Goal: Task Accomplishment & Management: Manage account settings

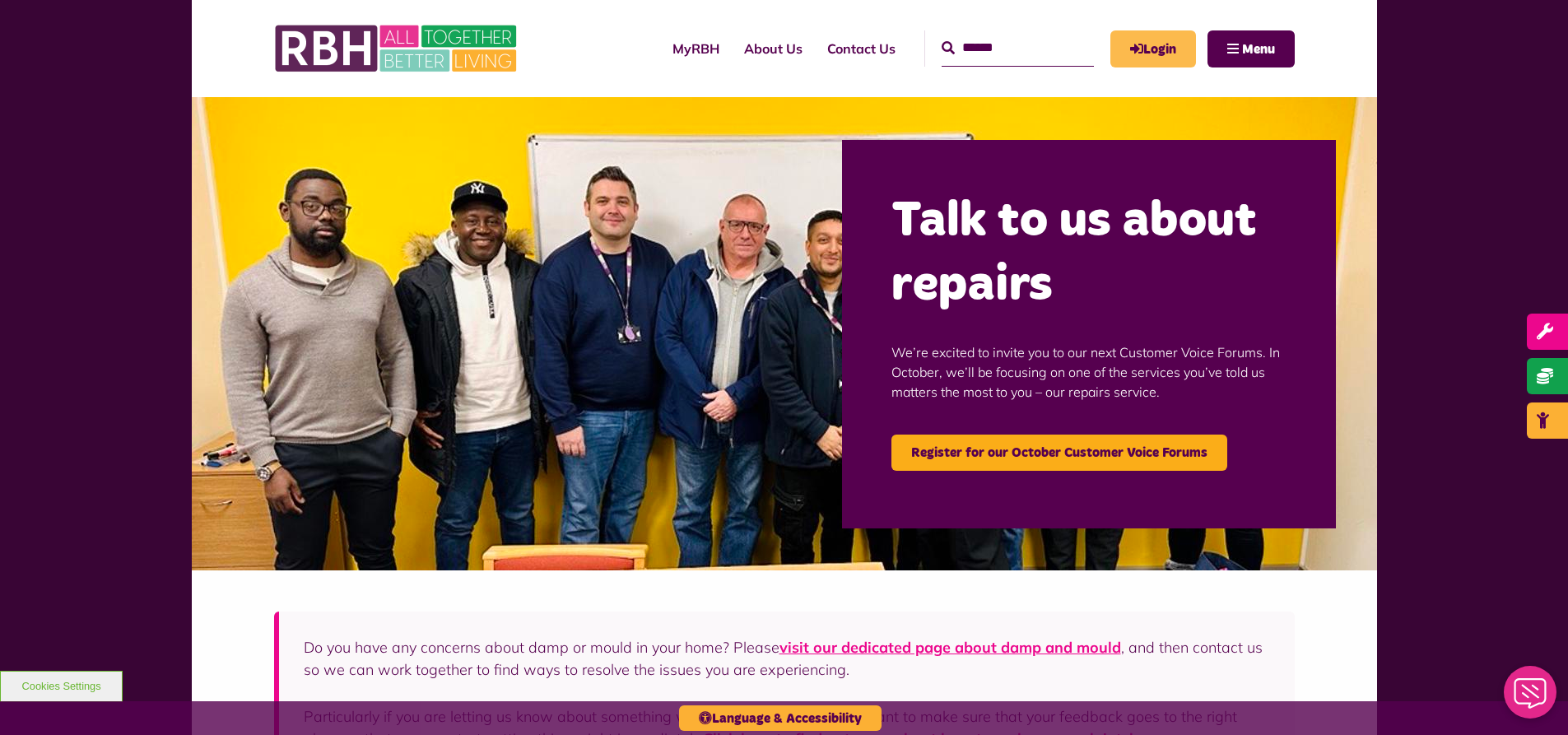
click at [1157, 61] on link "Login" at bounding box center [1153, 49] width 86 height 37
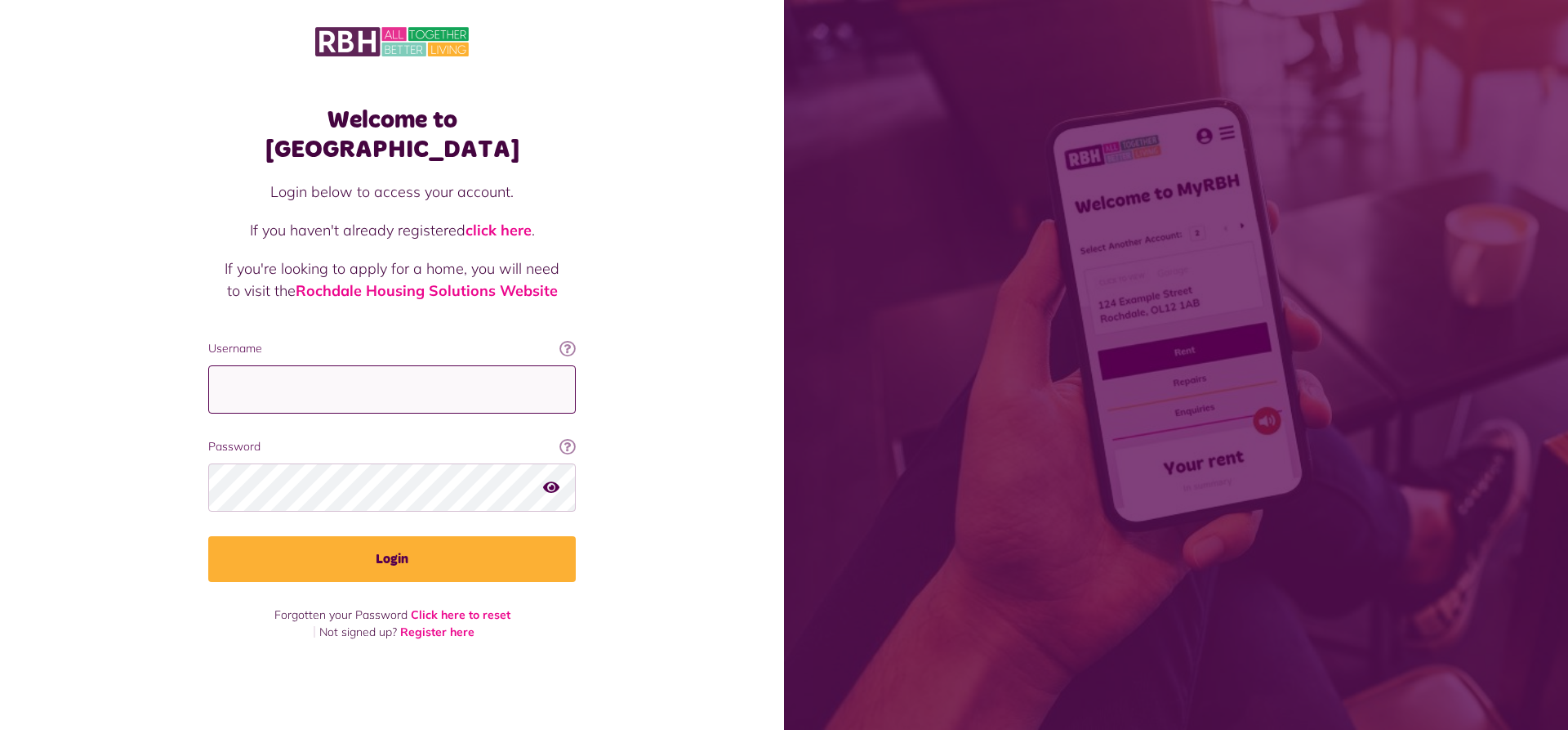
click at [404, 381] on input "Username" at bounding box center [392, 389] width 367 height 48
click at [560, 340] on icon at bounding box center [567, 347] width 16 height 16
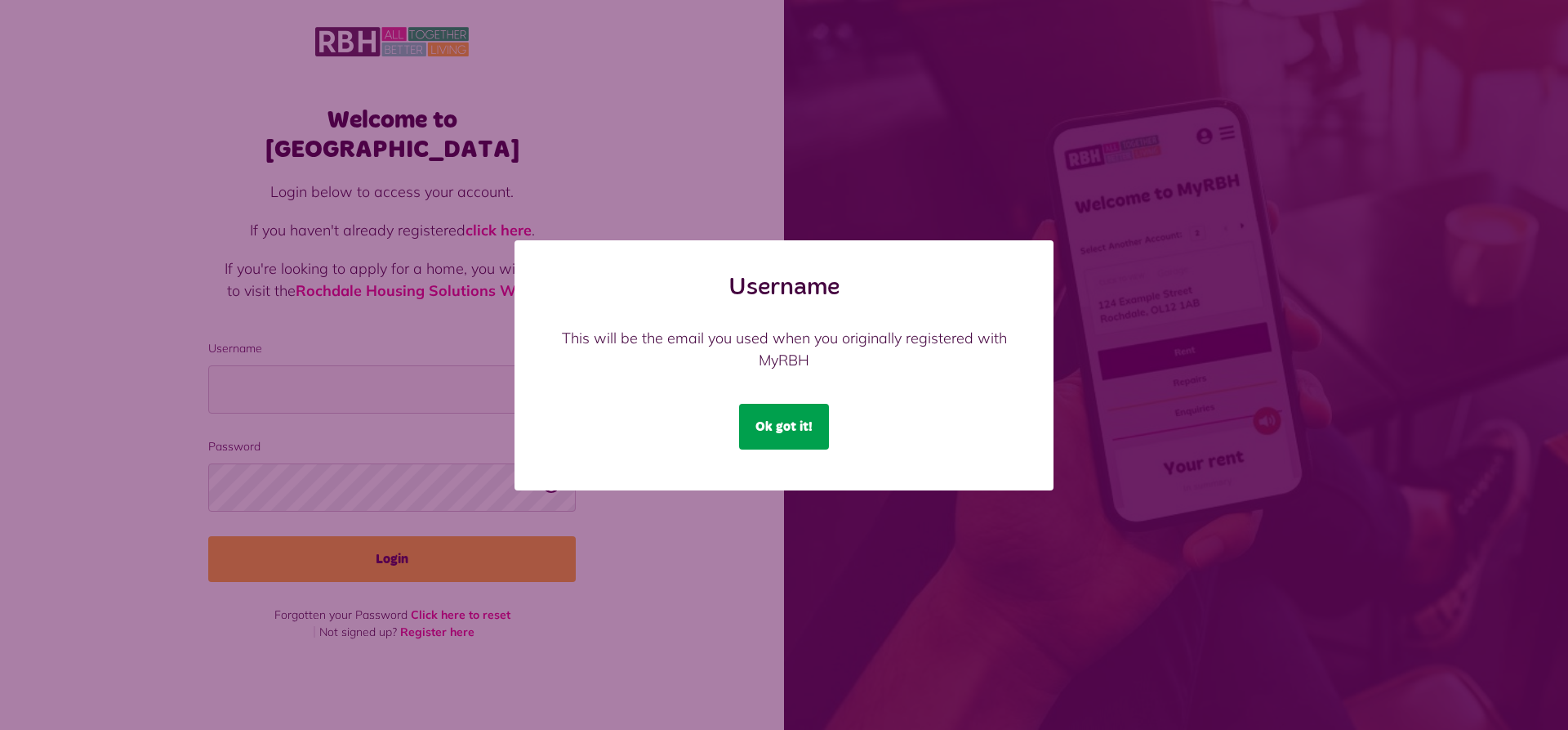
click at [789, 444] on button "Ok got it!" at bounding box center [784, 427] width 90 height 46
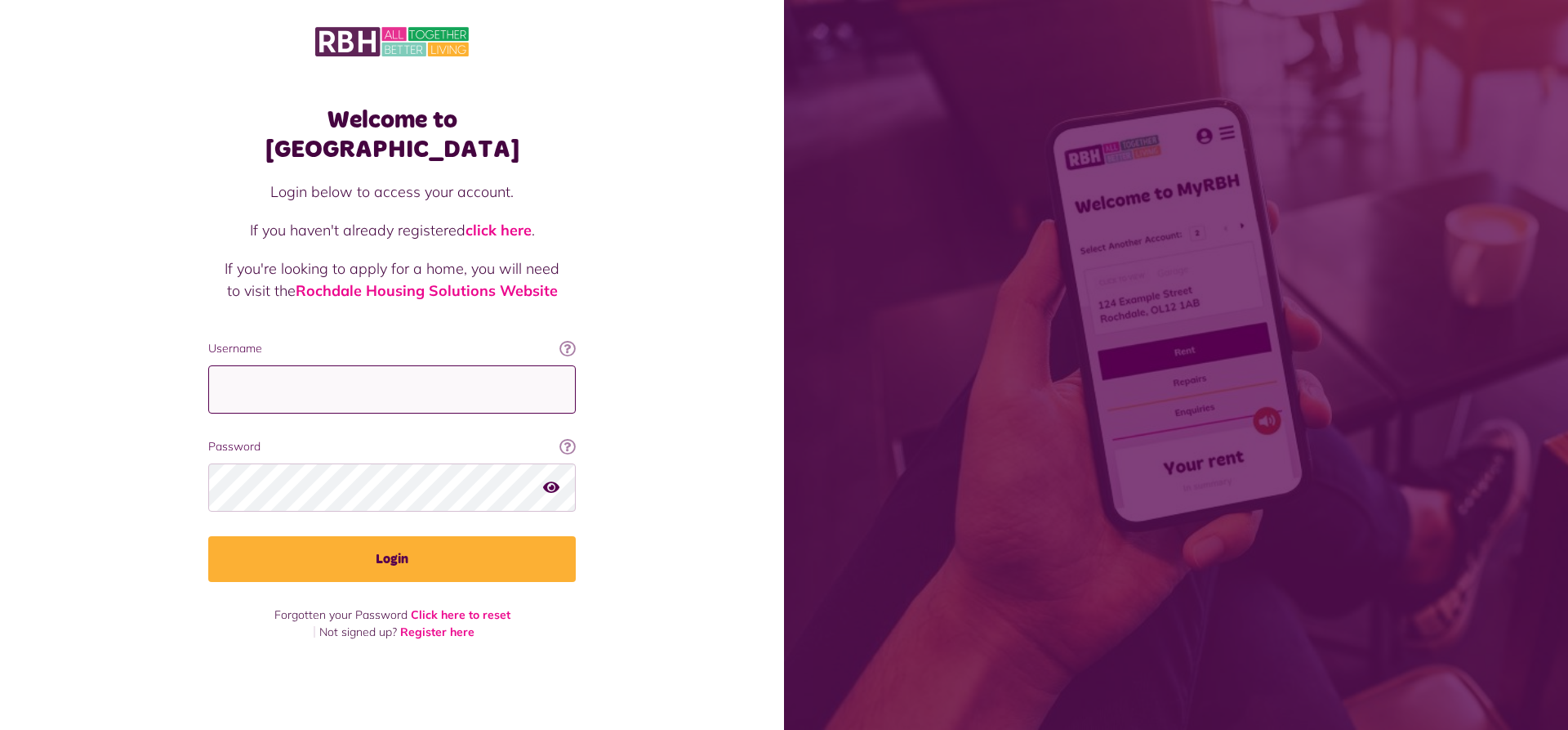
click at [356, 365] on input "Username" at bounding box center [392, 389] width 367 height 48
click at [344, 379] on input "Username" at bounding box center [392, 389] width 367 height 48
type input "**********"
click at [546, 479] on icon "button" at bounding box center [551, 486] width 16 height 14
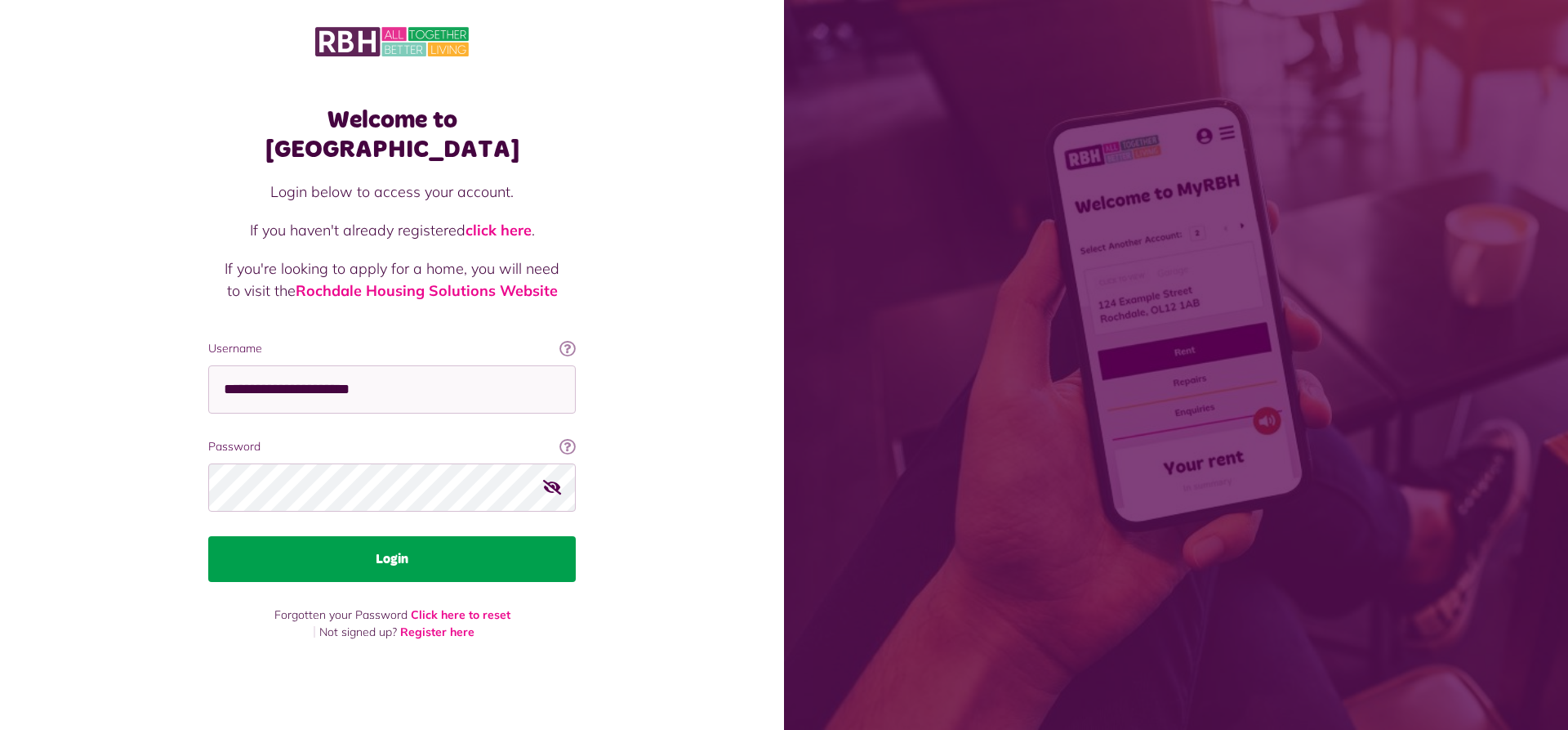
click at [500, 558] on button "Login" at bounding box center [392, 559] width 367 height 46
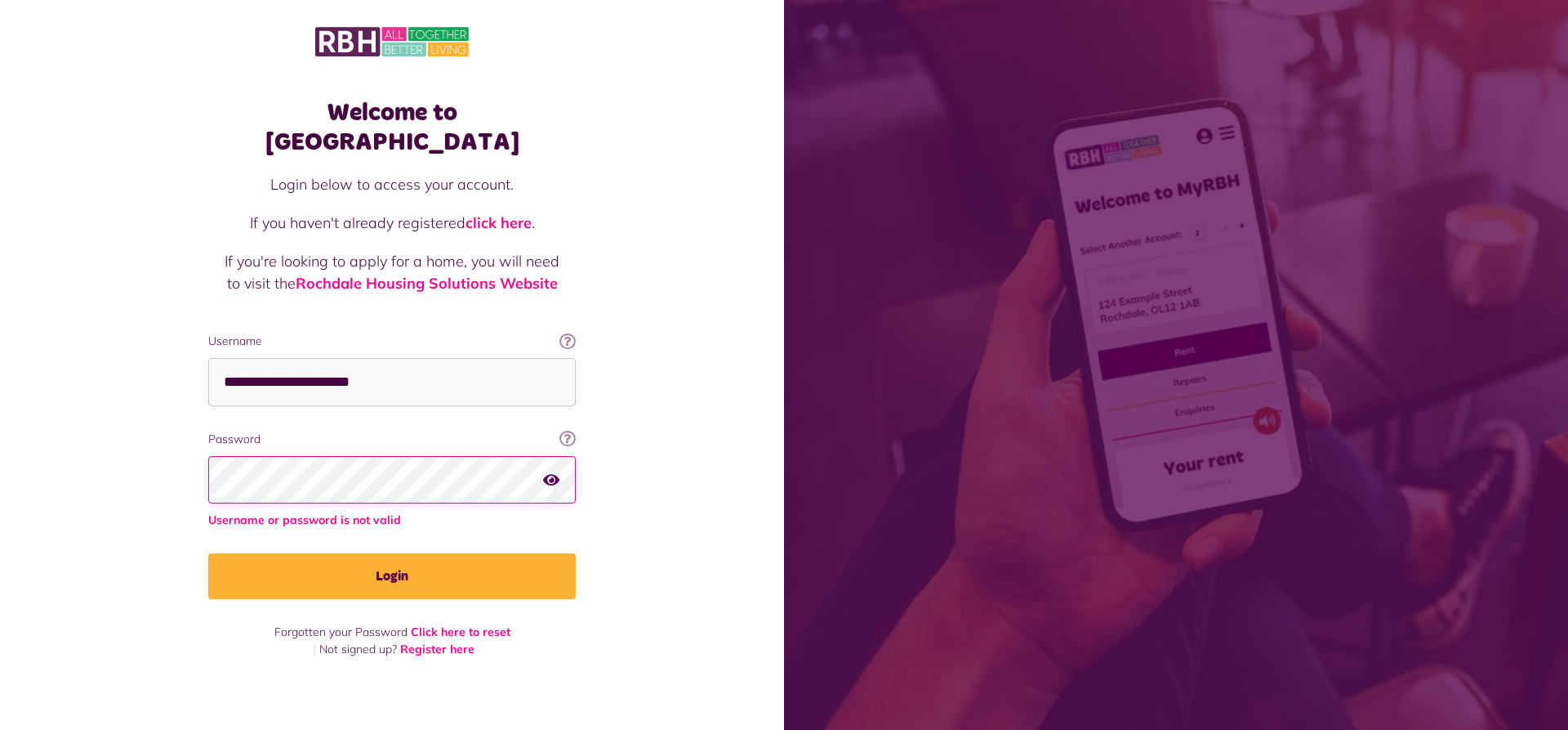
click at [208, 553] on button "Login" at bounding box center [392, 576] width 367 height 46
drag, startPoint x: 408, startPoint y: 365, endPoint x: 167, endPoint y: 355, distance: 241.2
click at [167, 355] on div "Welcome to [GEOGRAPHIC_DATA] Login below to access your account. If you haven't…" at bounding box center [392, 341] width 784 height 682
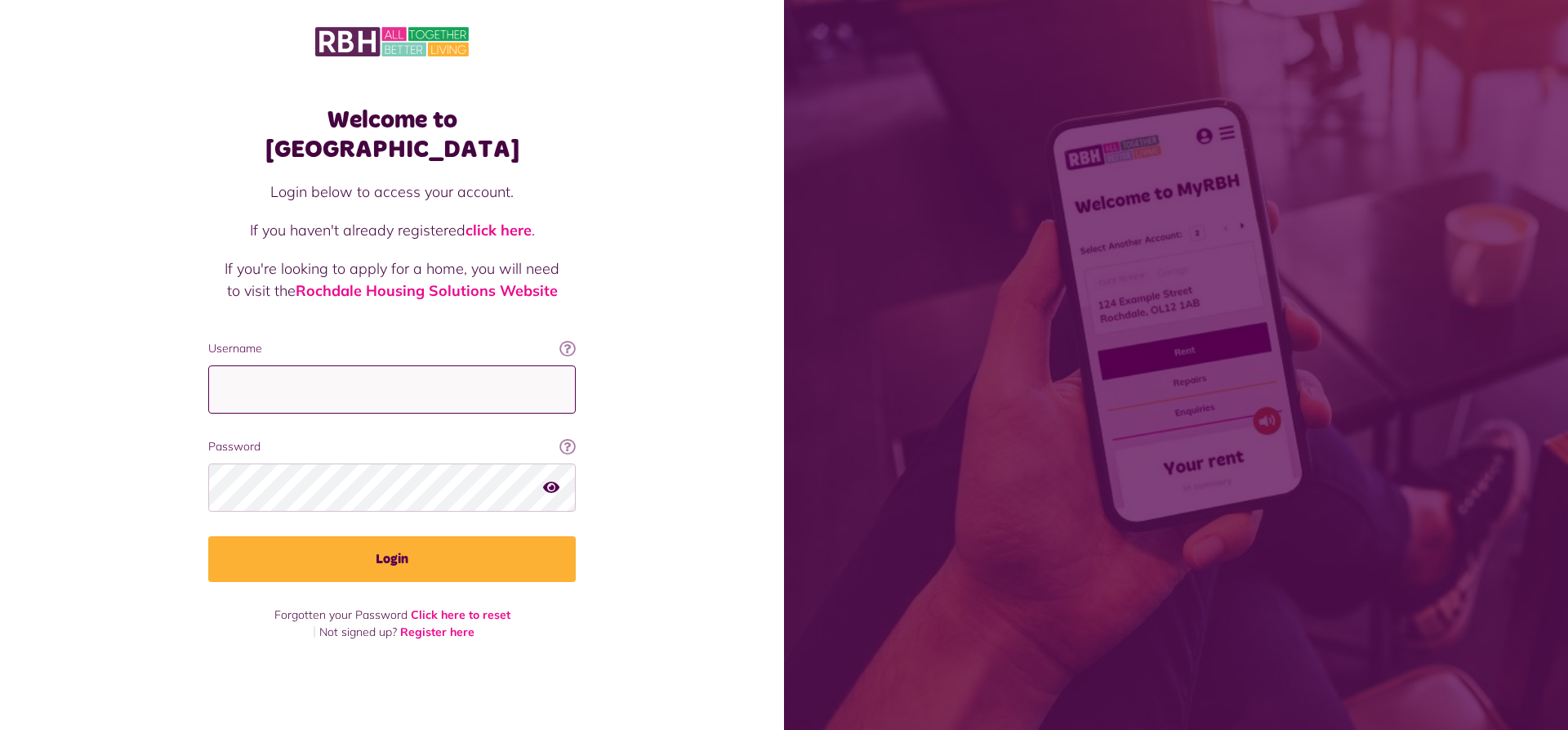
click at [350, 387] on input "Username" at bounding box center [392, 389] width 367 height 48
click at [613, 259] on div "Welcome to [GEOGRAPHIC_DATA] Login below to access your account. If you haven't…" at bounding box center [392, 336] width 784 height 673
